Goal: Transaction & Acquisition: Purchase product/service

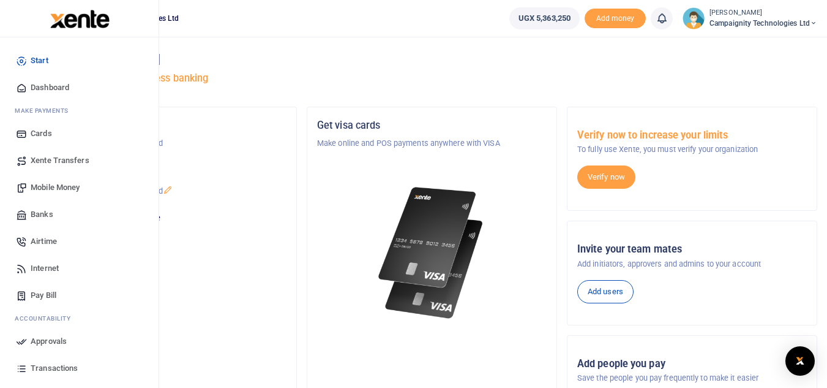
click at [57, 186] on span "Mobile Money" at bounding box center [55, 187] width 49 height 12
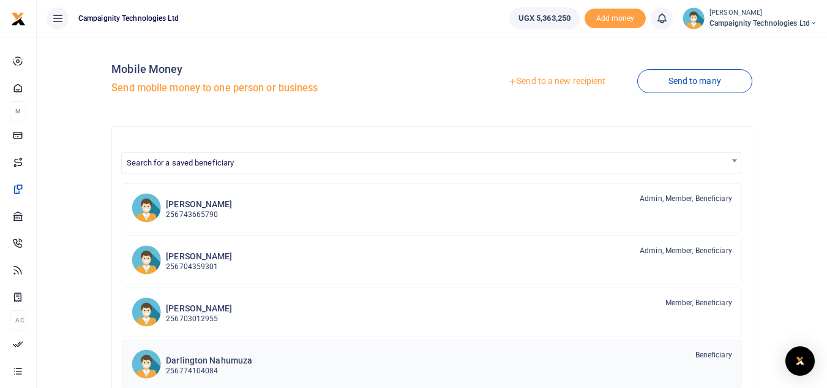
click at [217, 359] on h6 "Darlington Nahumuza" at bounding box center [209, 360] width 86 height 10
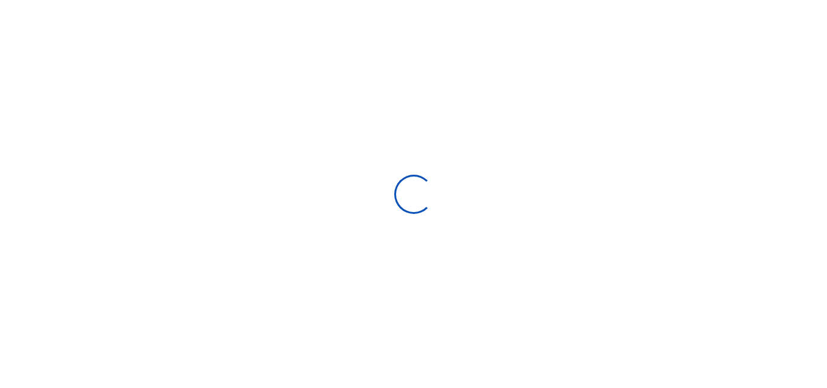
select select
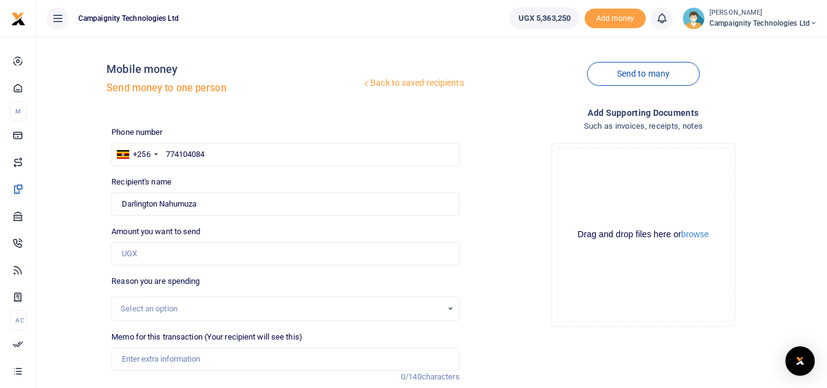
click at [239, 254] on div at bounding box center [413, 194] width 827 height 388
click at [239, 254] on input "Amount you want to send" at bounding box center [285, 253] width 348 height 23
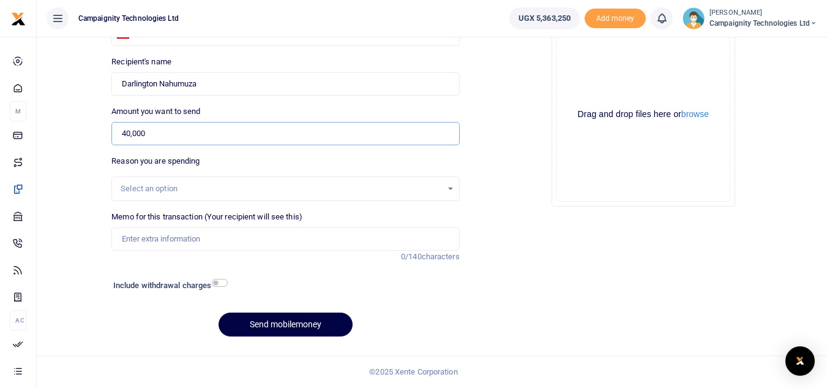
type input "40,000"
click at [314, 238] on input "Memo for this transaction (Your recipient will see this)" at bounding box center [285, 238] width 348 height 23
type input "Darlington Weekly Facilitation"
click at [303, 336] on button "Send mobilemoney" at bounding box center [286, 324] width 134 height 24
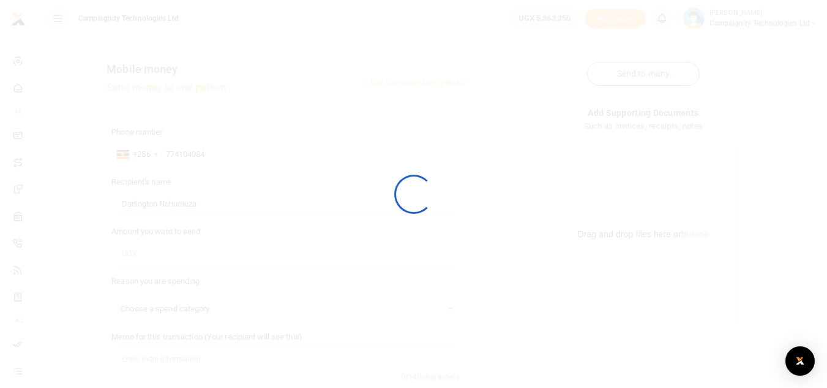
select select
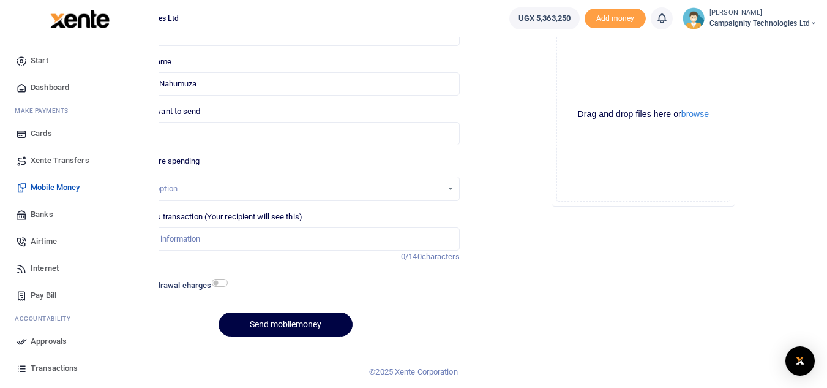
click at [42, 345] on span "Approvals" at bounding box center [49, 341] width 36 height 12
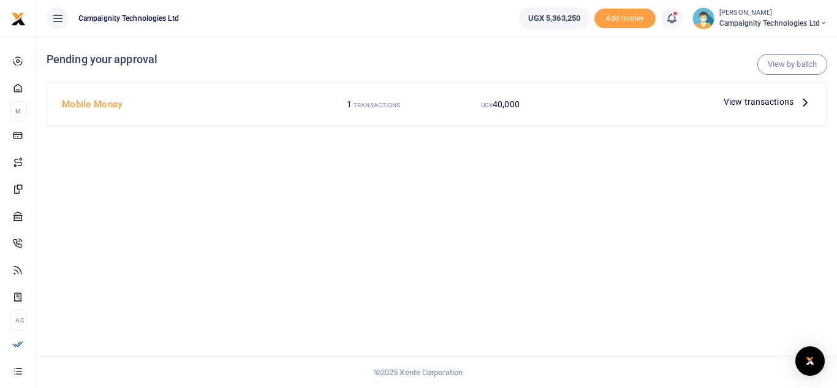
click at [753, 104] on span "View transactions" at bounding box center [758, 101] width 70 height 13
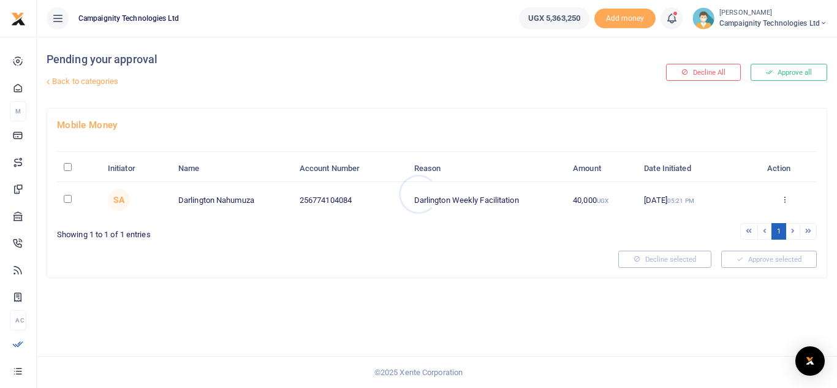
click at [794, 69] on div at bounding box center [418, 194] width 837 height 388
click at [777, 74] on button "Approve all" at bounding box center [788, 72] width 77 height 17
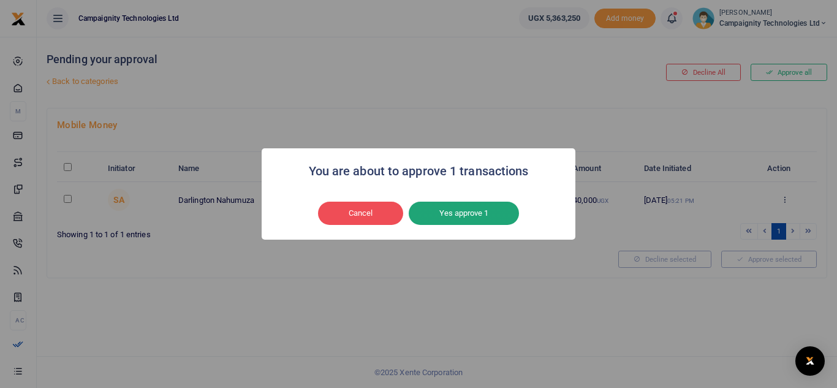
click at [467, 215] on button "Yes approve 1" at bounding box center [463, 212] width 110 height 23
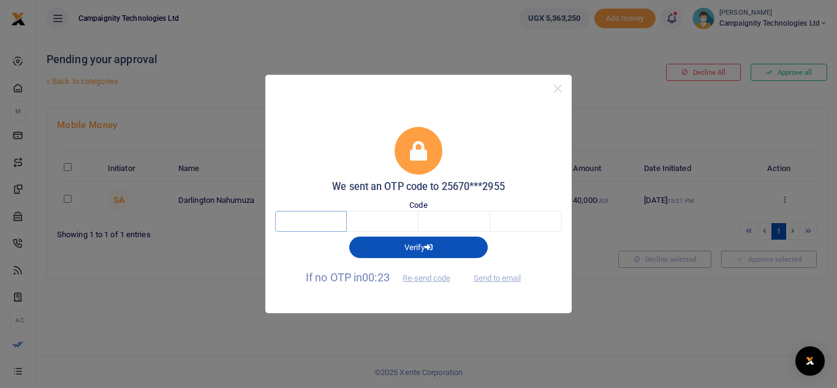
click at [327, 215] on input "text" at bounding box center [311, 221] width 72 height 21
type input "8"
type input "0"
type input "8"
type input "6"
